Goal: Obtain resource: Download file/media

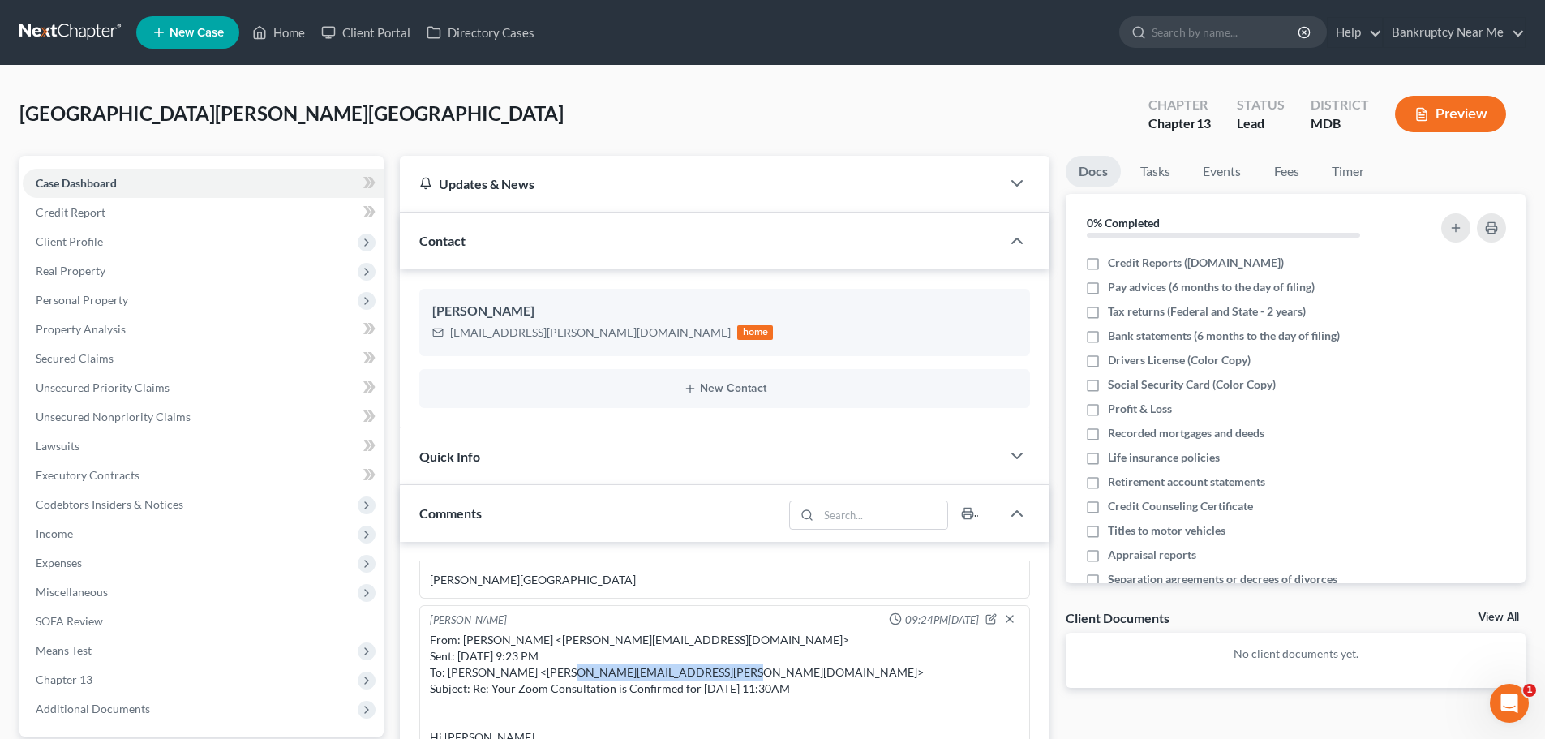
drag, startPoint x: 97, startPoint y: 24, endPoint x: 196, endPoint y: 15, distance: 100.2
click at [97, 24] on link at bounding box center [71, 32] width 104 height 29
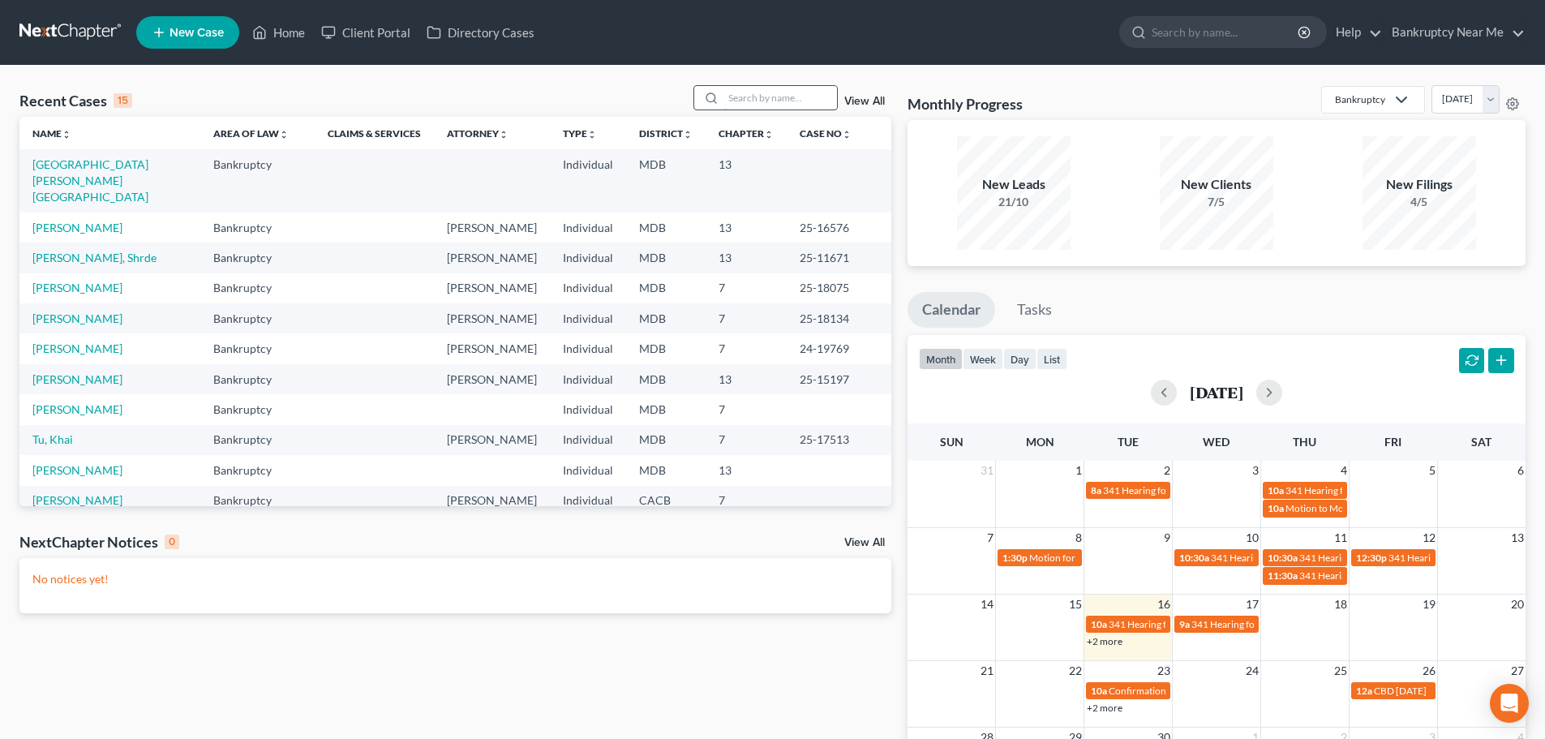
click at [776, 96] on input "search" at bounding box center [780, 98] width 114 height 24
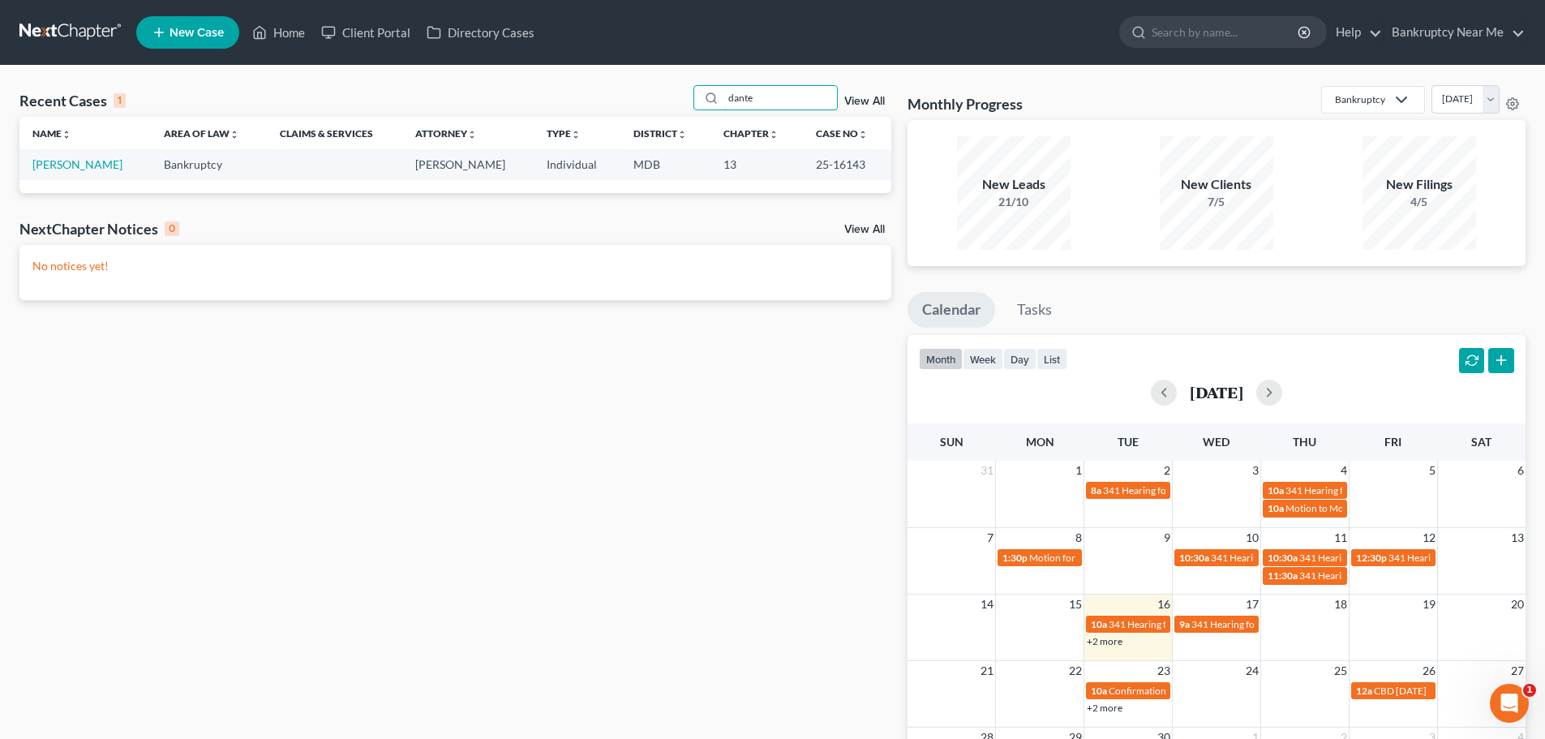
type input "dante"
drag, startPoint x: 859, startPoint y: 166, endPoint x: 798, endPoint y: 169, distance: 60.9
click at [803, 169] on td "25-16143" at bounding box center [847, 164] width 88 height 30
copy td "25-16143"
click at [68, 163] on link "[PERSON_NAME]" at bounding box center [77, 164] width 90 height 14
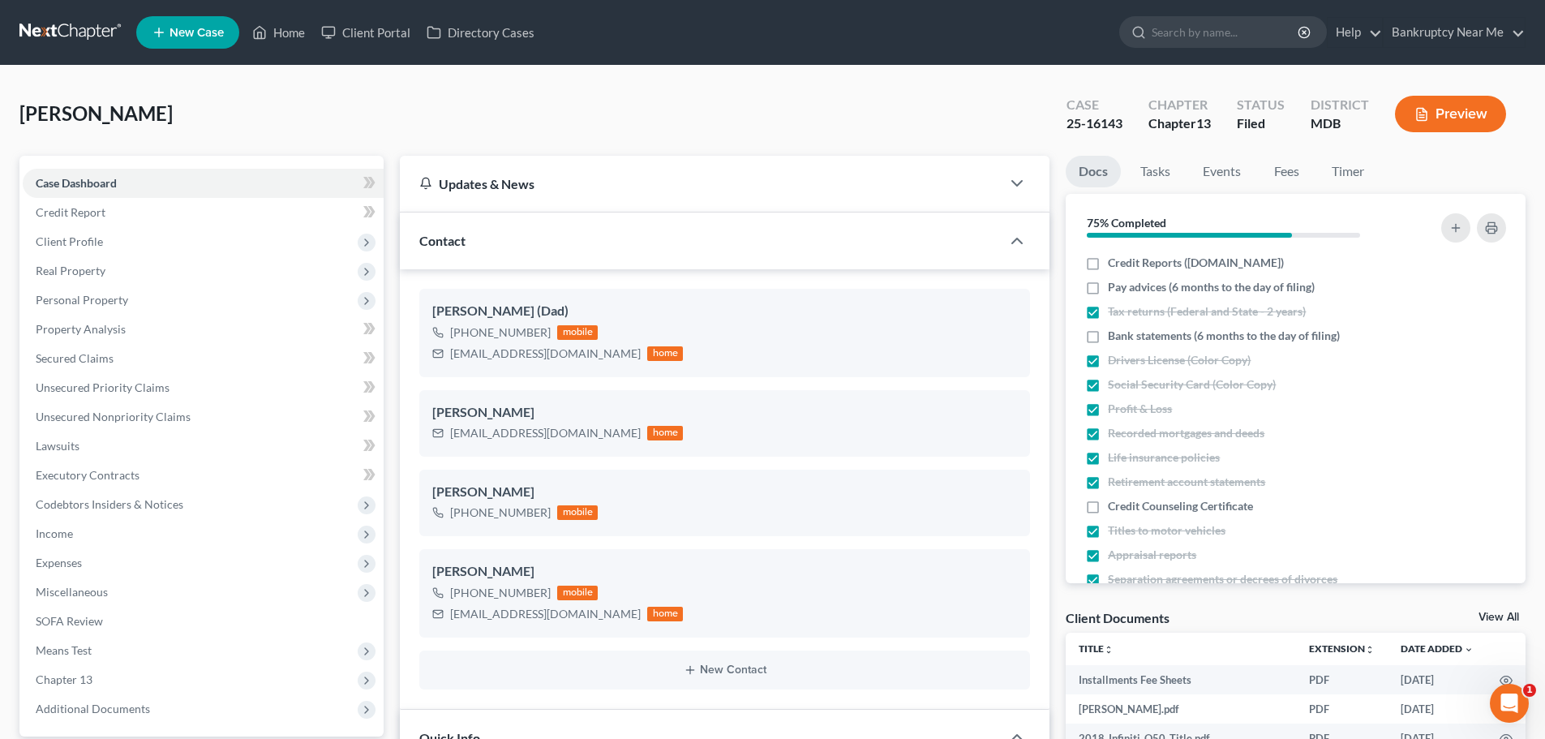
scroll to position [714, 0]
click at [1287, 169] on link "Fees" at bounding box center [1286, 172] width 52 height 32
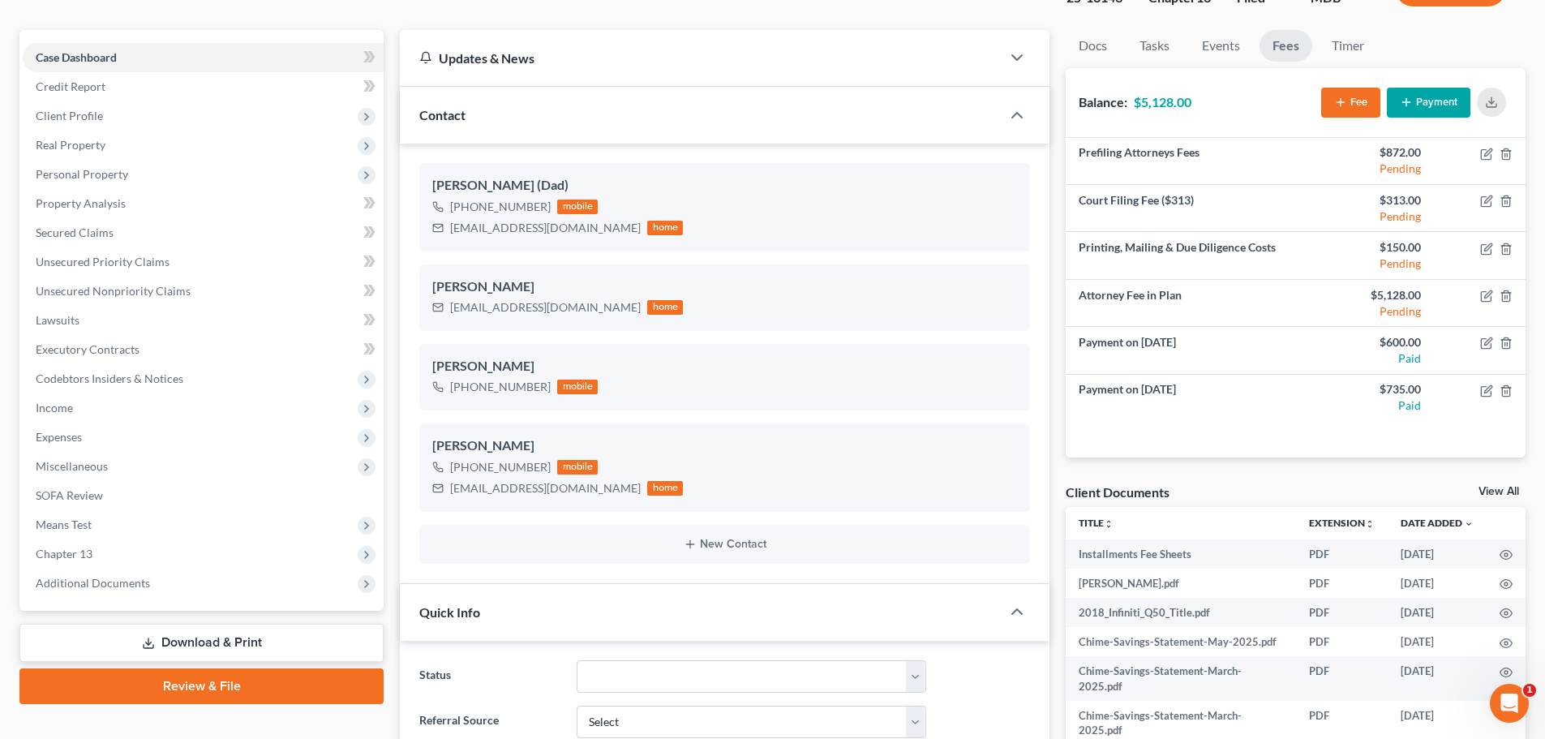
scroll to position [243, 0]
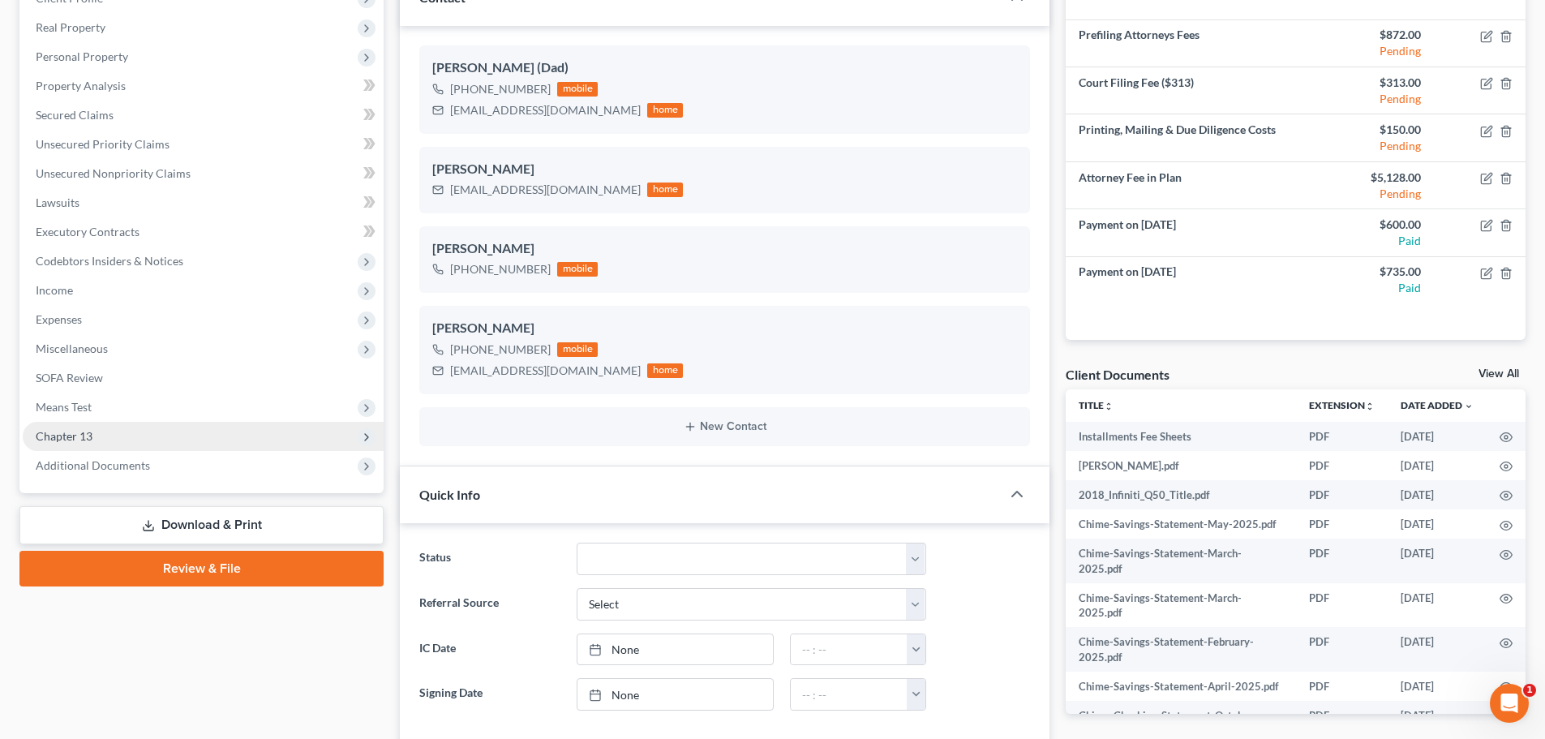
click at [107, 448] on span "Chapter 13" at bounding box center [203, 436] width 361 height 29
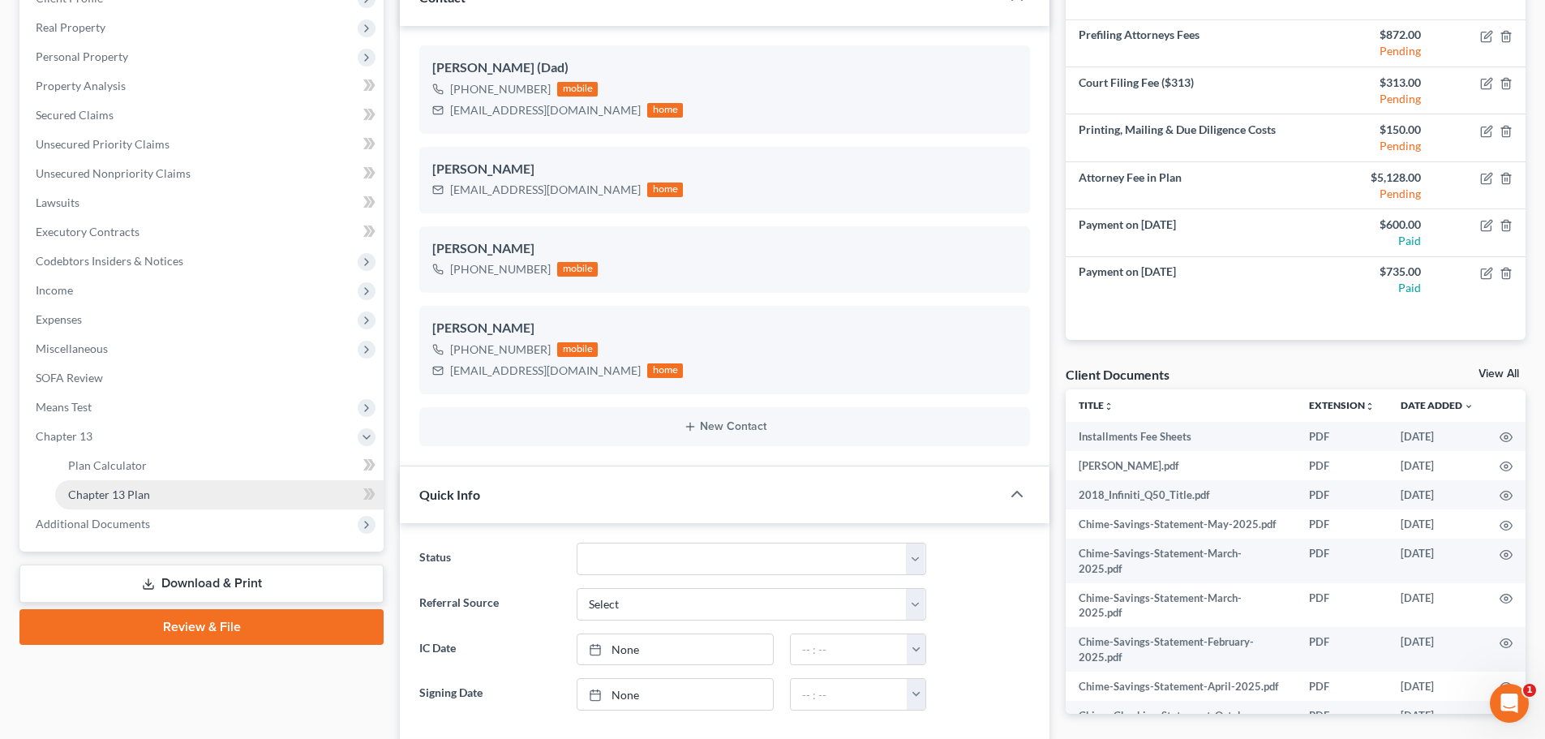
click at [162, 500] on link "Chapter 13 Plan" at bounding box center [219, 494] width 328 height 29
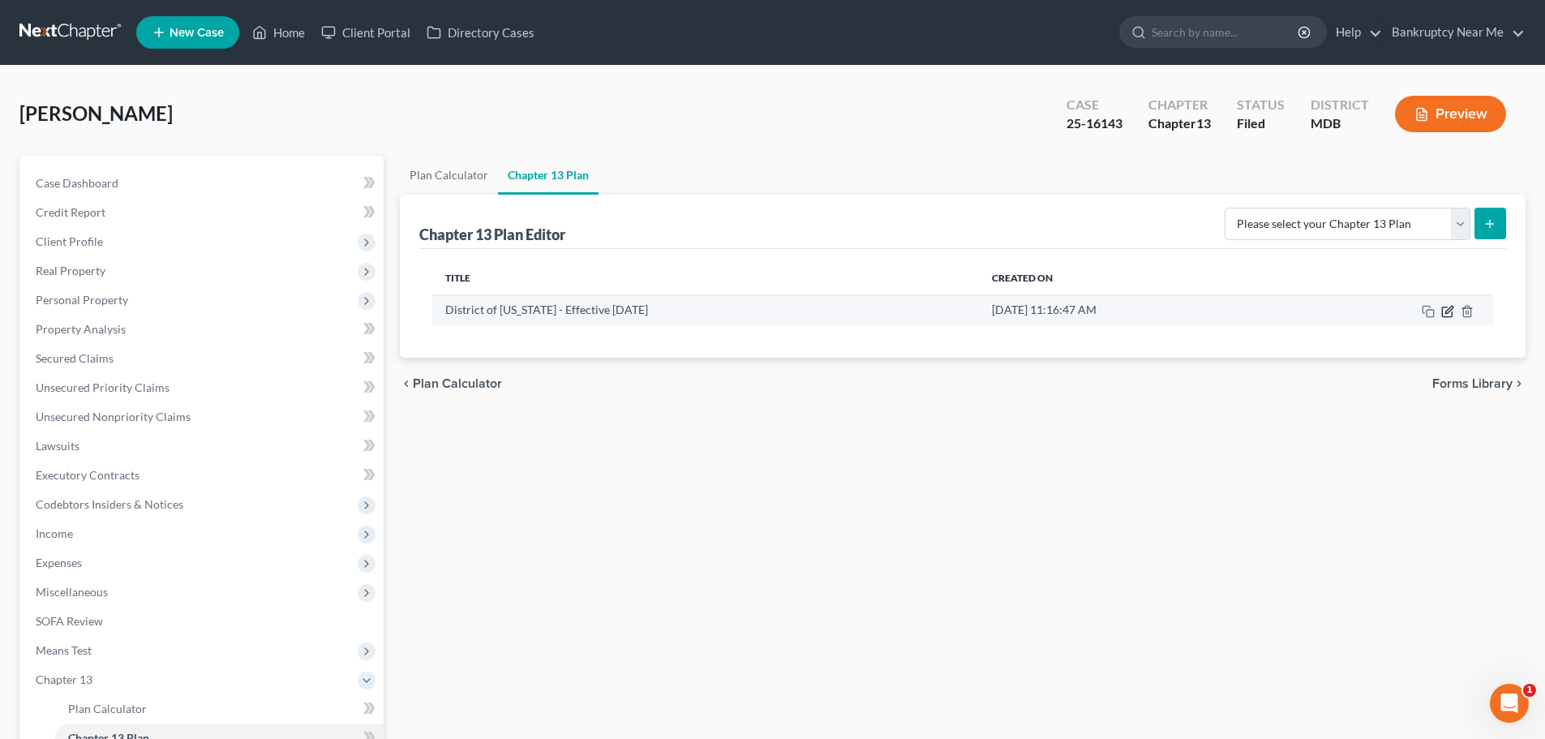
click at [1453, 314] on icon "button" at bounding box center [1447, 311] width 13 height 13
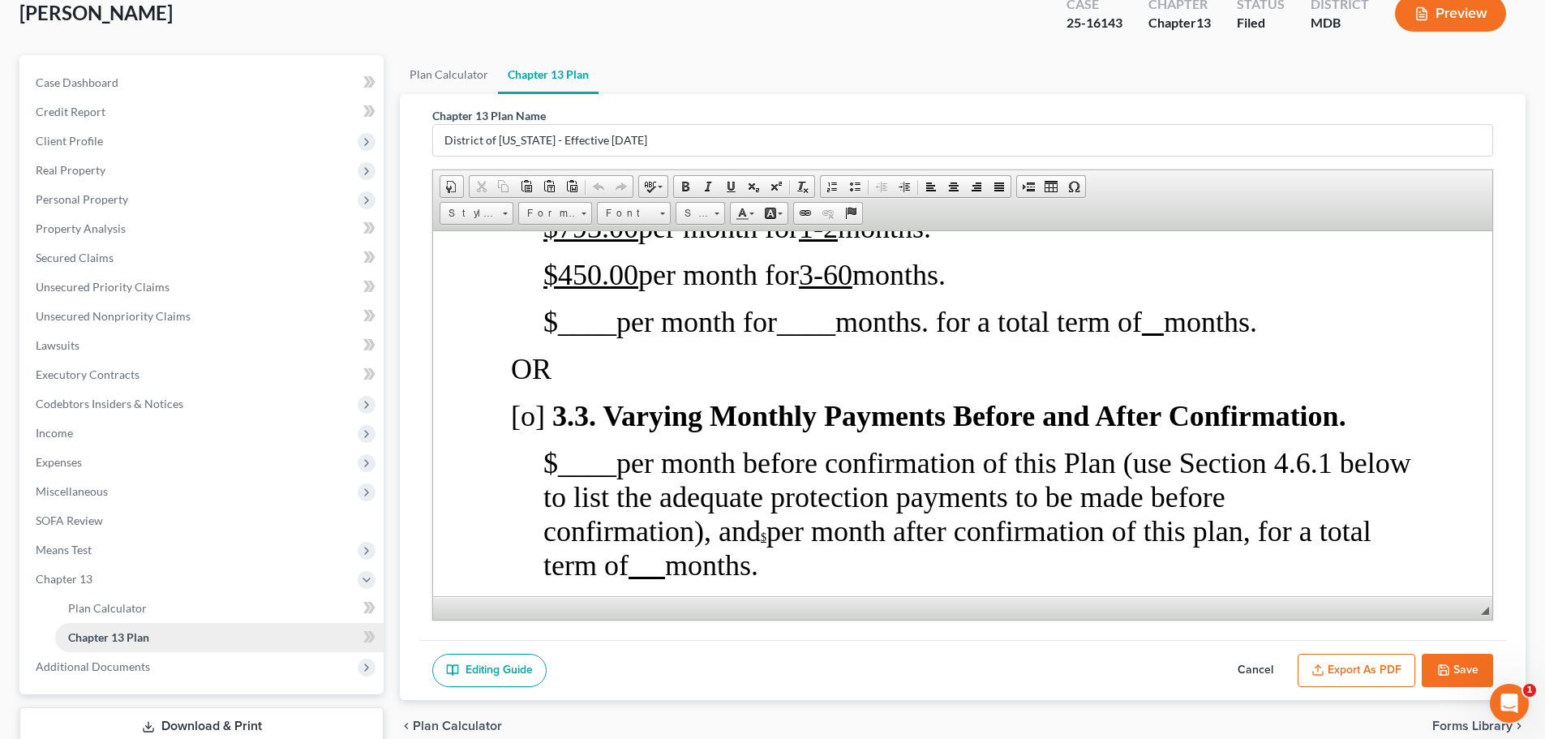
scroll to position [211, 0]
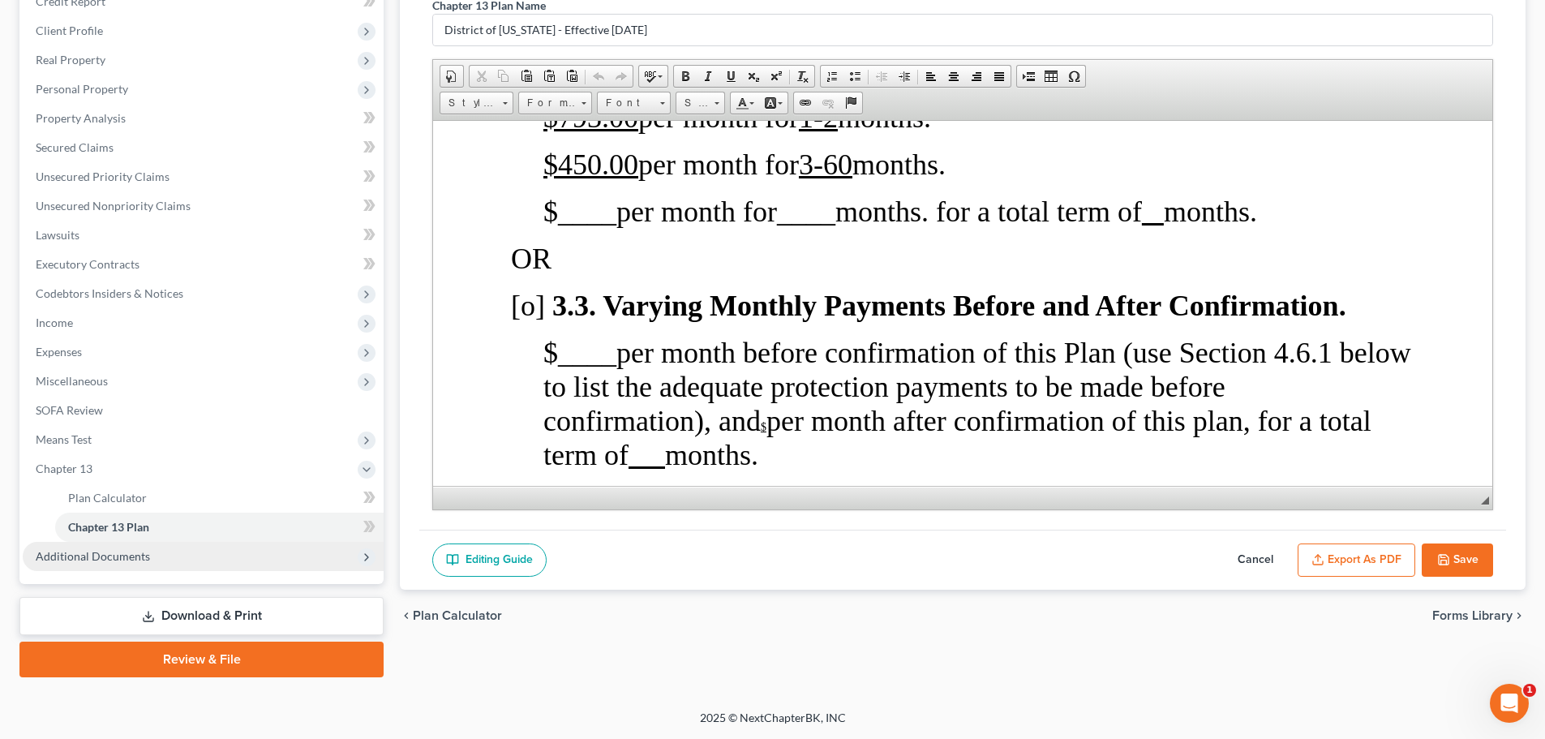
click at [93, 557] on span "Additional Documents" at bounding box center [93, 556] width 114 height 14
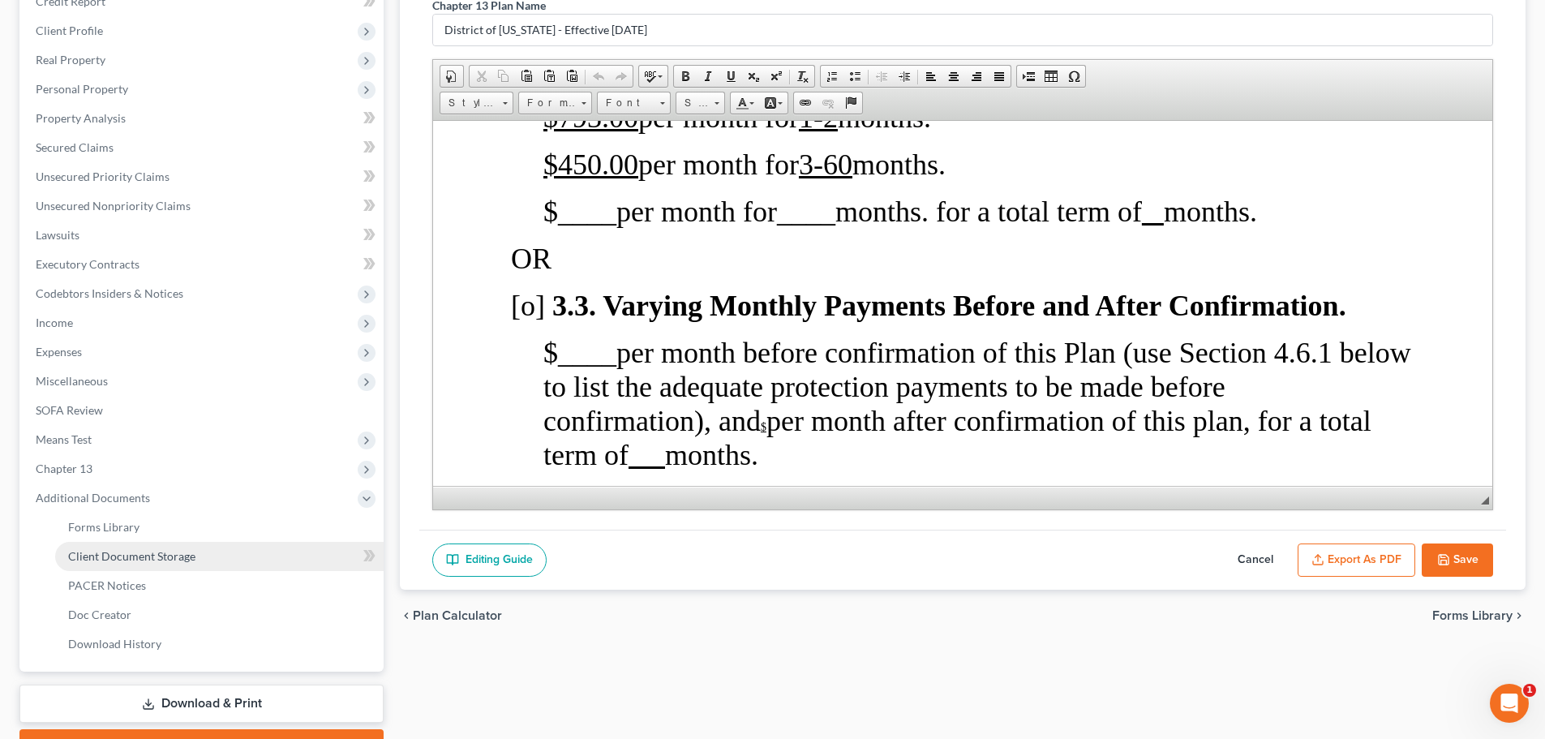
click at [170, 556] on span "Client Document Storage" at bounding box center [131, 556] width 127 height 14
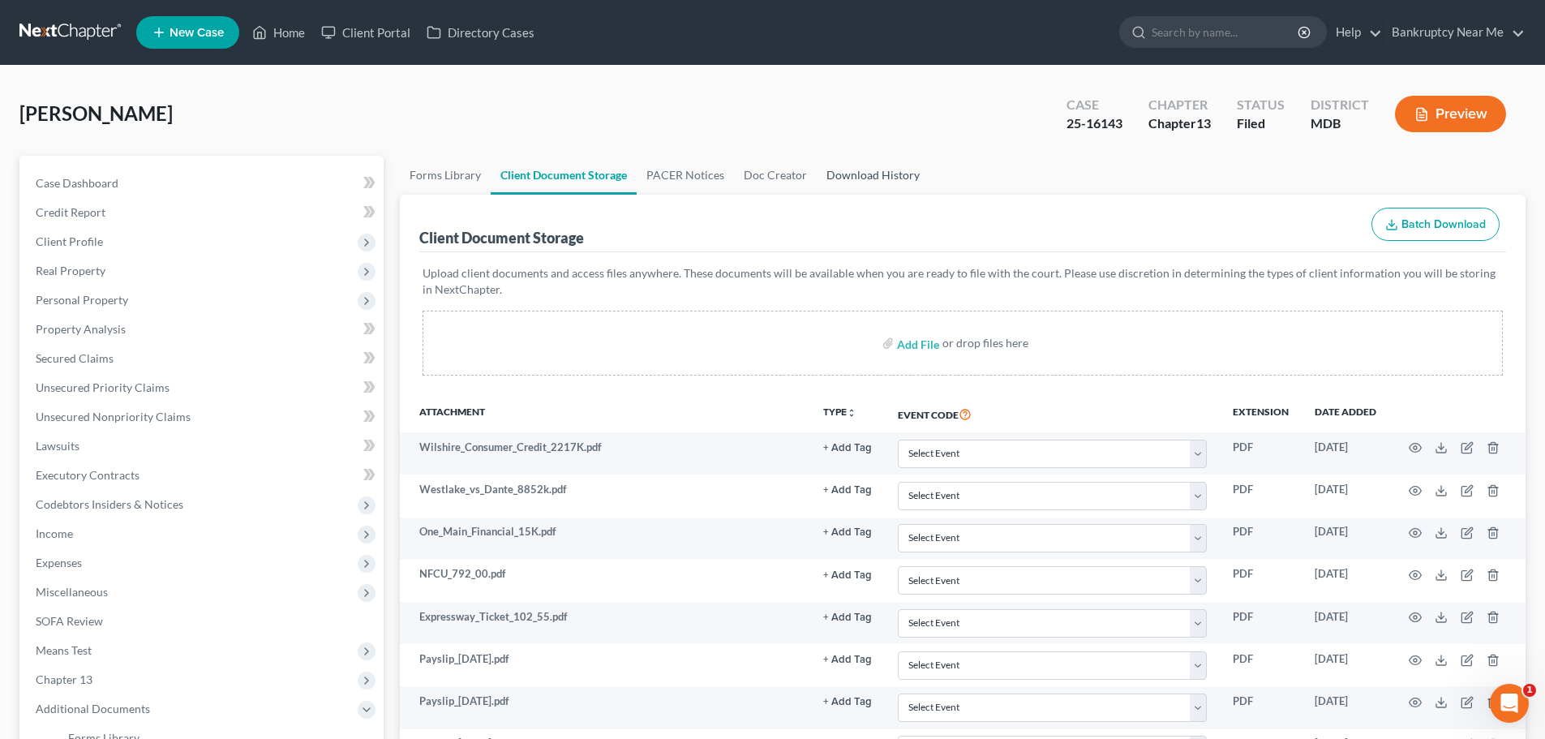
click at [854, 172] on link "Download History" at bounding box center [873, 175] width 113 height 39
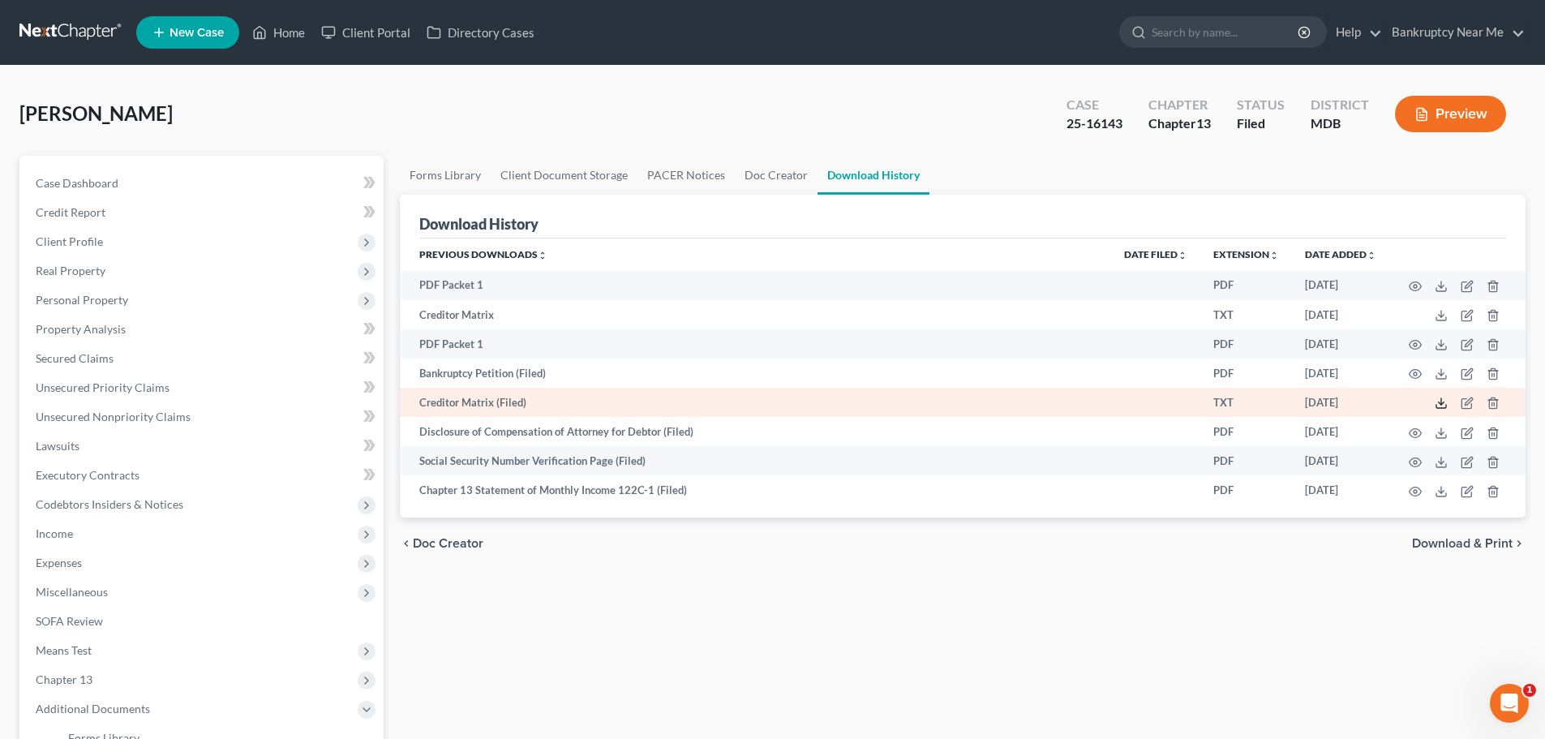
click at [1437, 404] on icon at bounding box center [1441, 403] width 13 height 13
